Goal: Download file/media

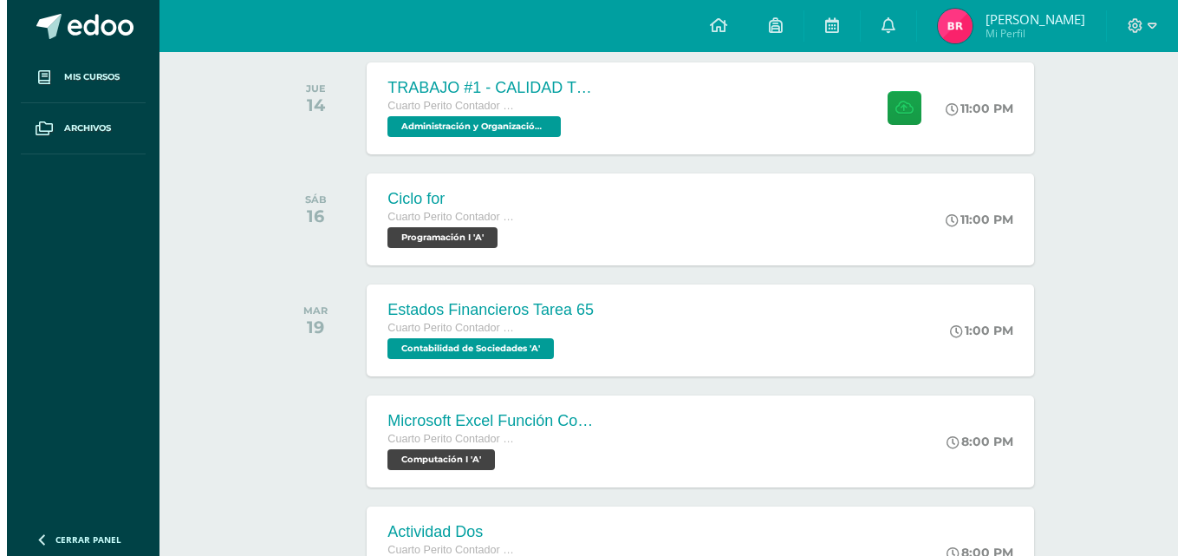
scroll to position [425, 0]
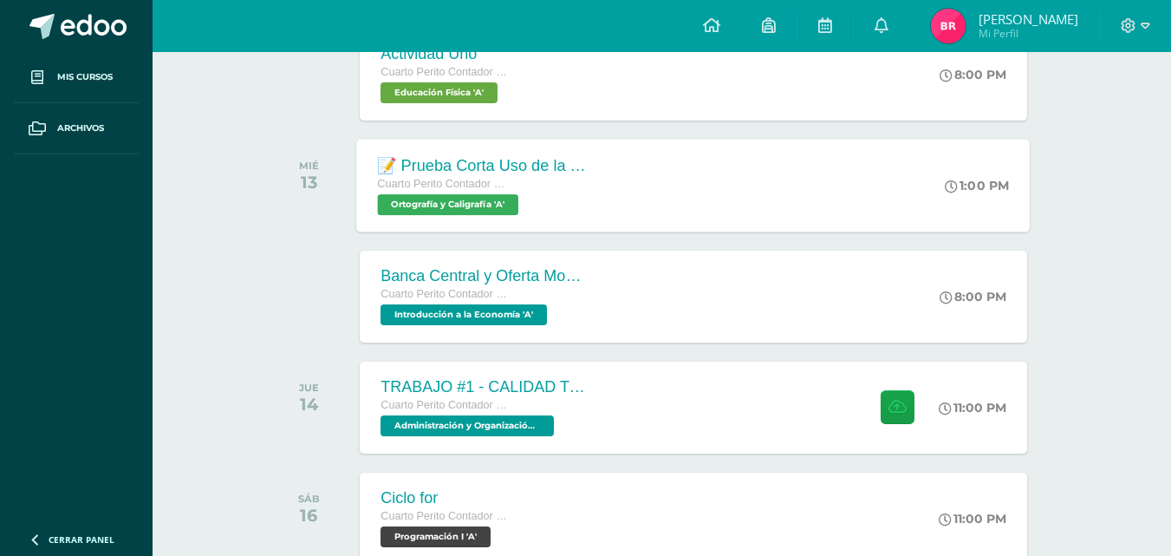
click at [935, 184] on div "📝 Prueba Corta Uso de la R y RR Uso de la X, [GEOGRAPHIC_DATA] y [GEOGRAPHIC_DA…" at bounding box center [694, 185] width 674 height 93
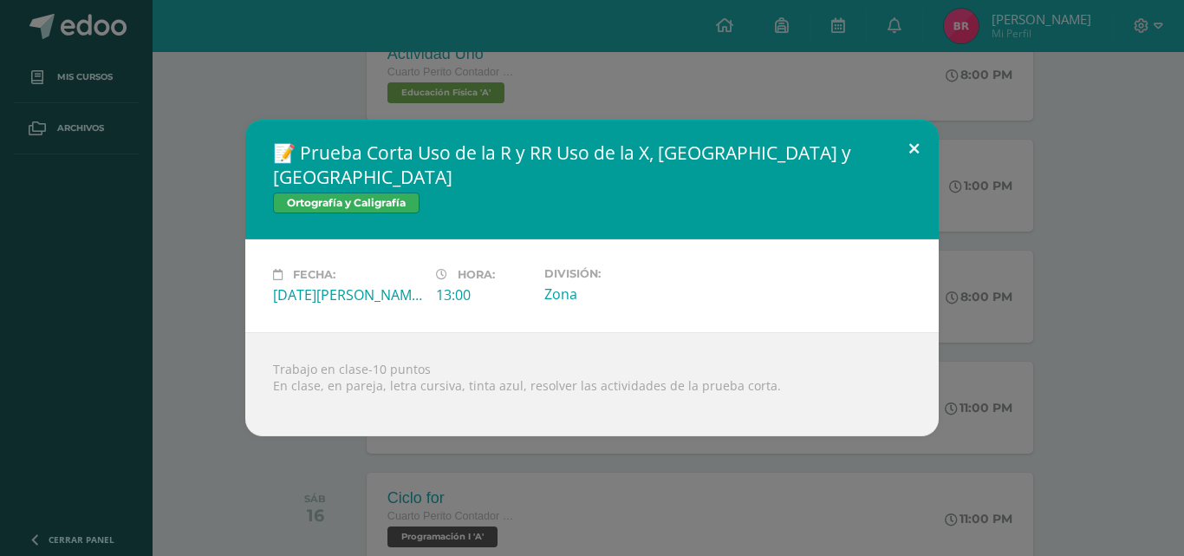
click at [915, 173] on button at bounding box center [913, 149] width 49 height 59
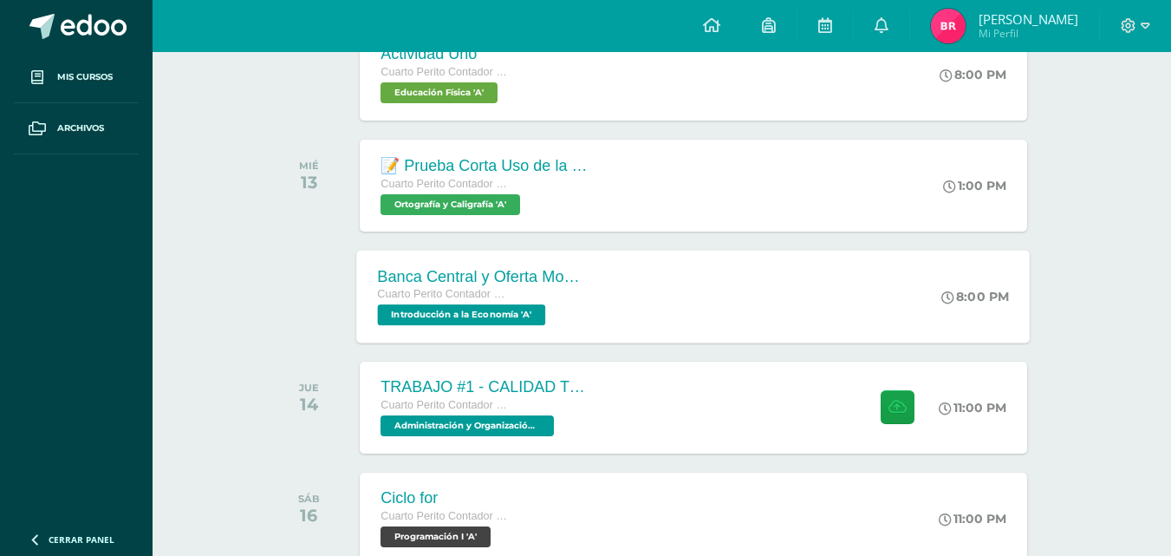
click at [674, 303] on div "Banca Central y Oferta Monetaria. Cuarto Perito Contador con Orientación en Com…" at bounding box center [694, 296] width 674 height 93
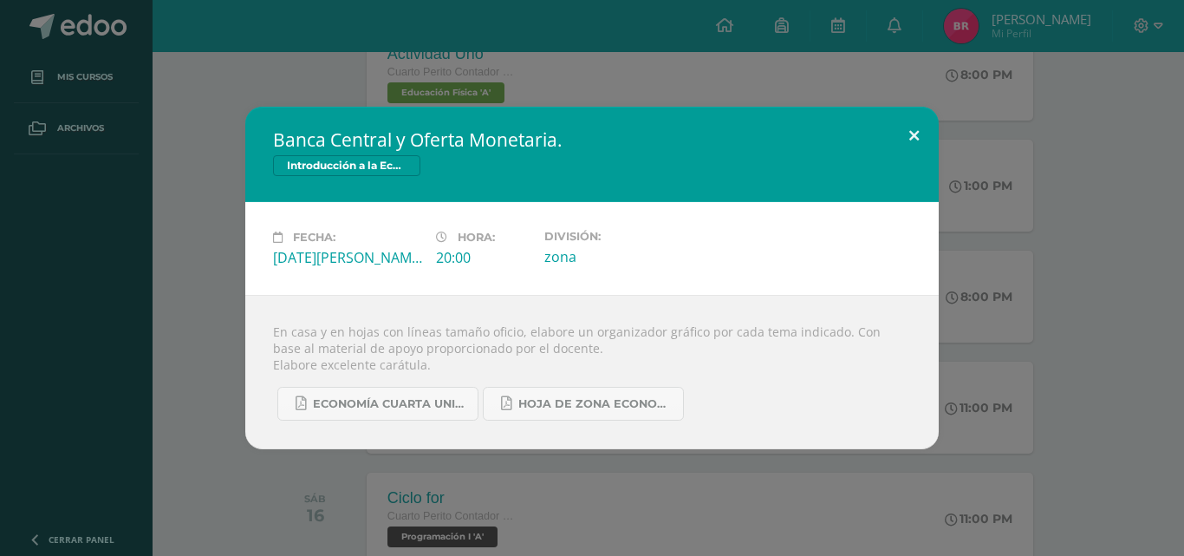
click at [909, 147] on button at bounding box center [913, 136] width 49 height 59
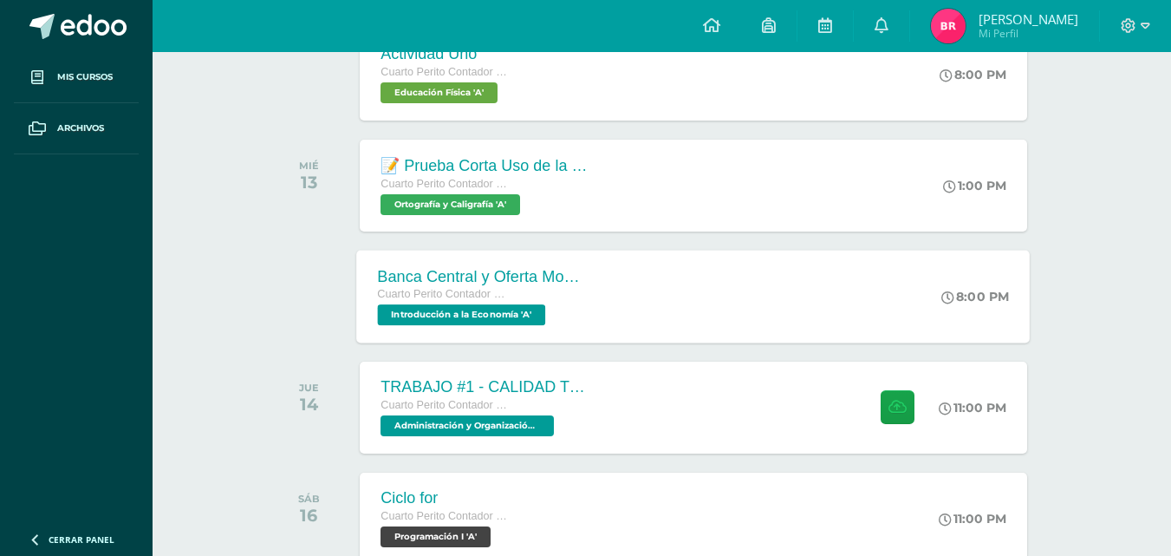
click at [690, 308] on div "Banca Central y Oferta Monetaria. Cuarto Perito Contador con Orientación en Com…" at bounding box center [694, 296] width 674 height 93
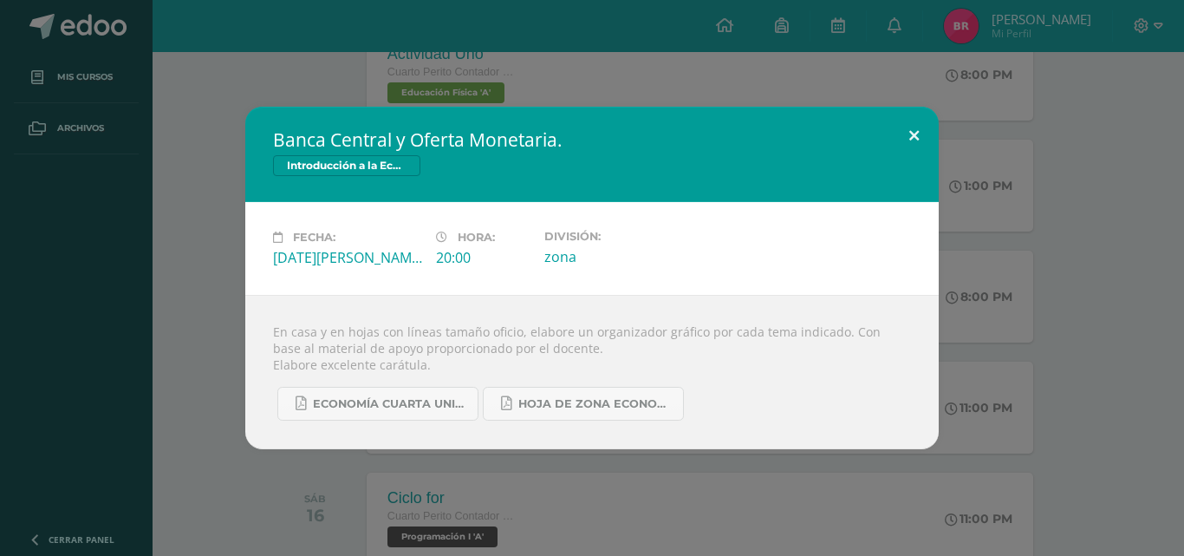
click at [897, 136] on button at bounding box center [913, 136] width 49 height 59
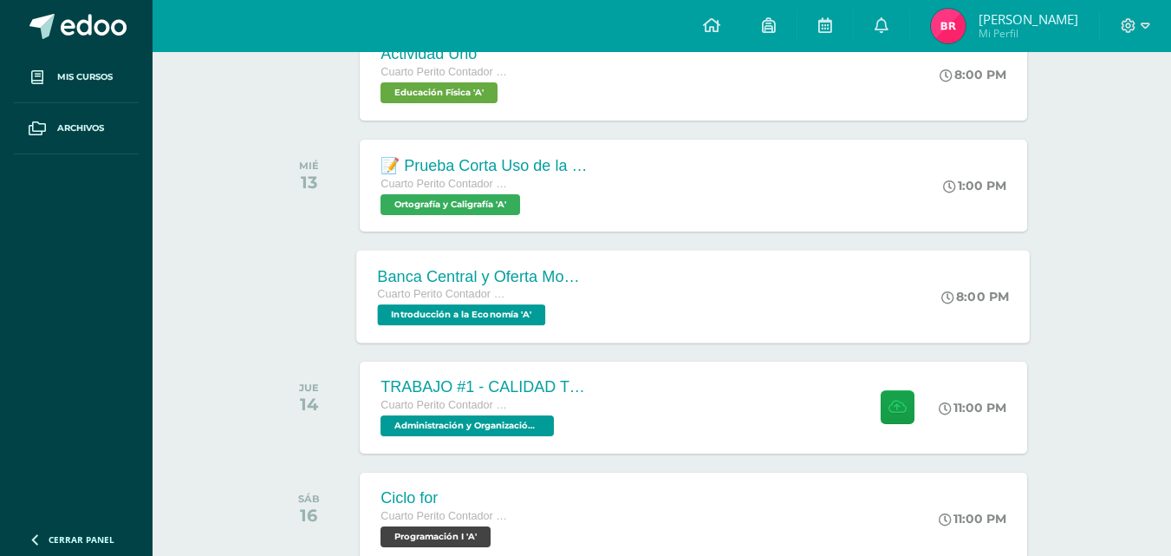
click at [542, 303] on div "Cuarto Perito Contador con Orientación en Computación" at bounding box center [483, 294] width 210 height 19
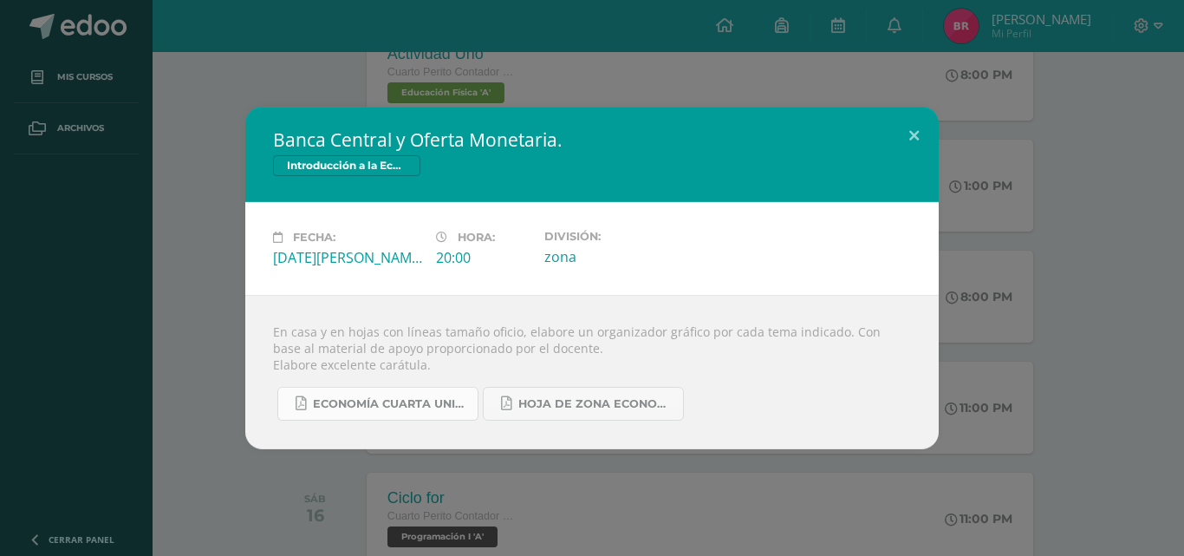
click at [391, 401] on span "ECONOMÍA CUARTA UNIDAD.pdf" at bounding box center [391, 404] width 156 height 14
click at [626, 401] on span "Hoja de Zona Economía.pdf" at bounding box center [596, 404] width 156 height 14
